Goal: Navigation & Orientation: Find specific page/section

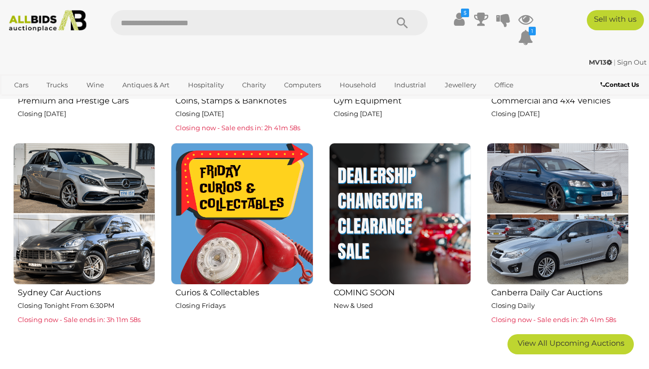
scroll to position [693, 0]
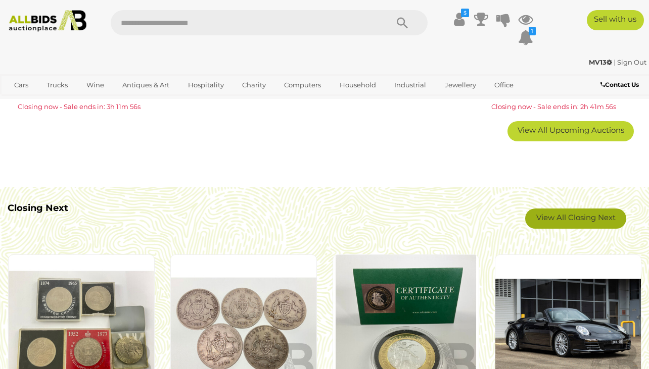
click at [595, 218] on link "View All Closing Next" at bounding box center [575, 219] width 101 height 20
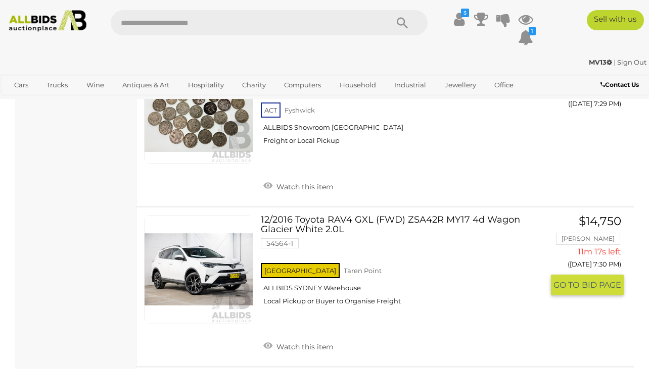
scroll to position [3309, 0]
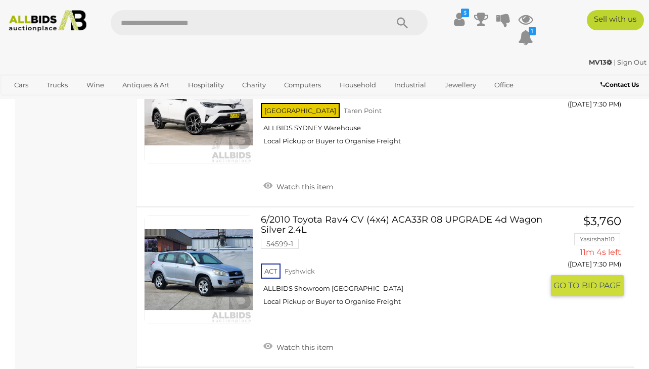
click at [197, 233] on link at bounding box center [198, 269] width 109 height 109
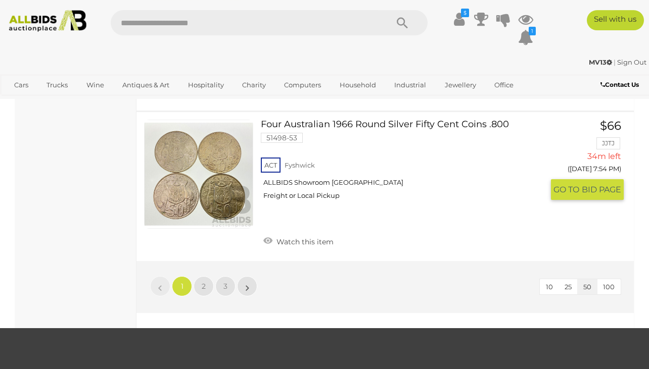
scroll to position [7846, 0]
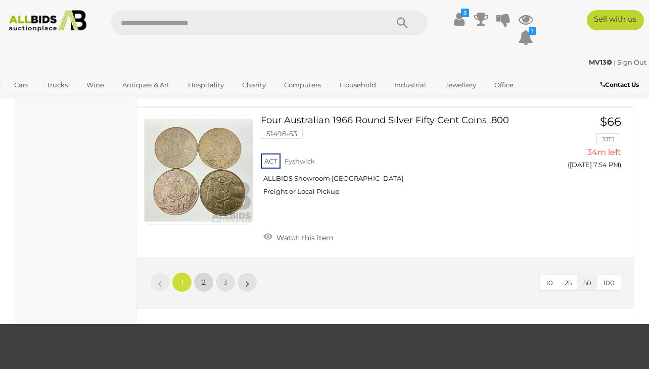
click at [205, 278] on span "2" at bounding box center [204, 282] width 4 height 9
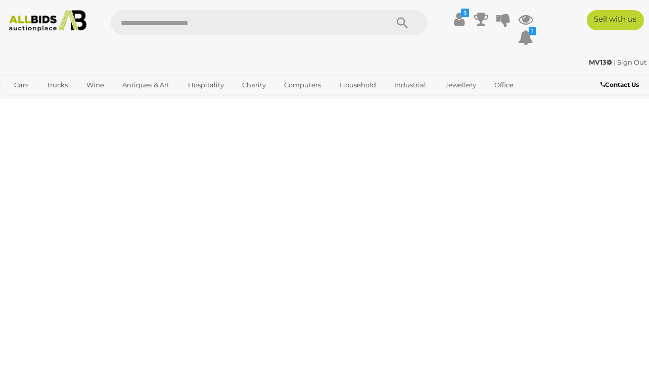
scroll to position [52, 0]
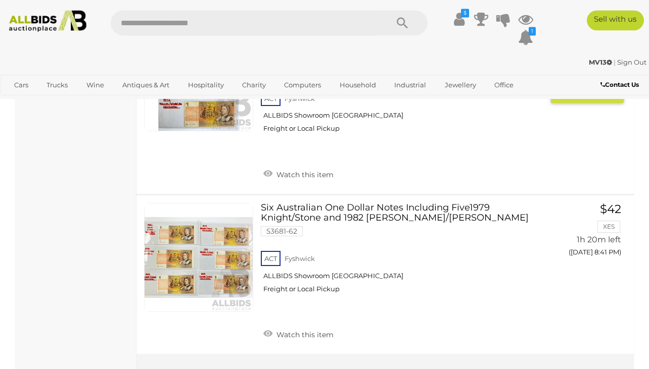
scroll to position [7899, 0]
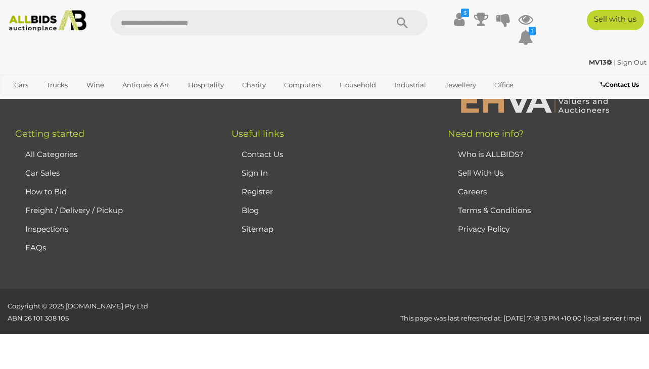
scroll to position [52, 0]
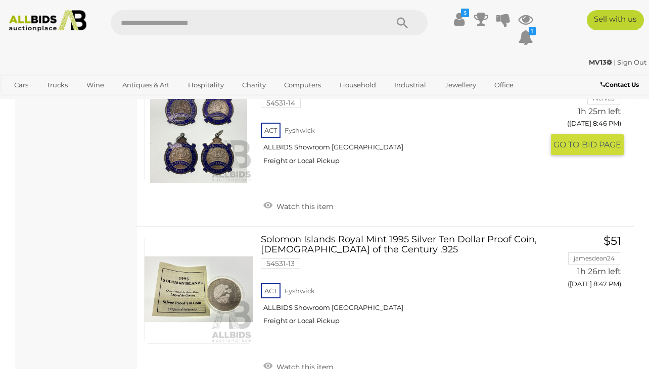
scroll to position [746, 0]
